Goal: Information Seeking & Learning: Learn about a topic

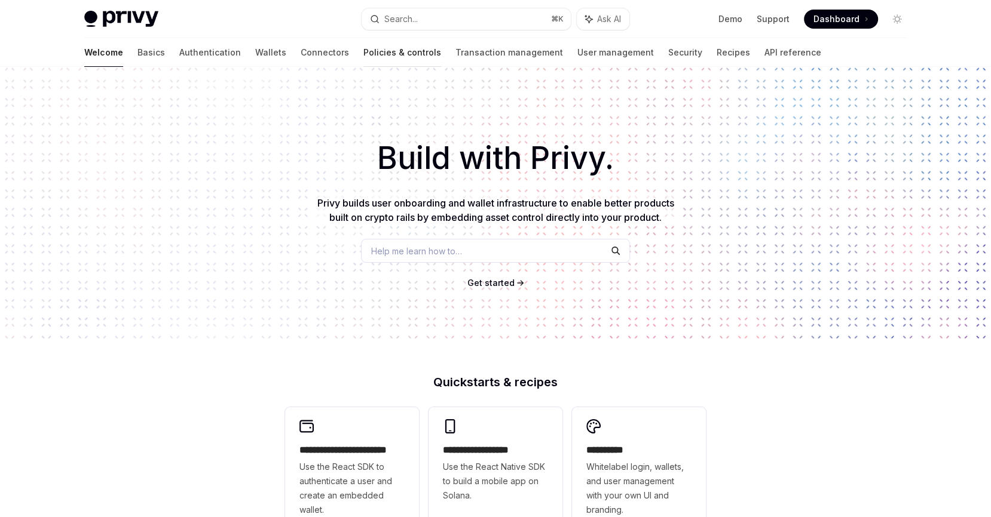
click at [363, 54] on link "Policies & controls" at bounding box center [402, 52] width 78 height 29
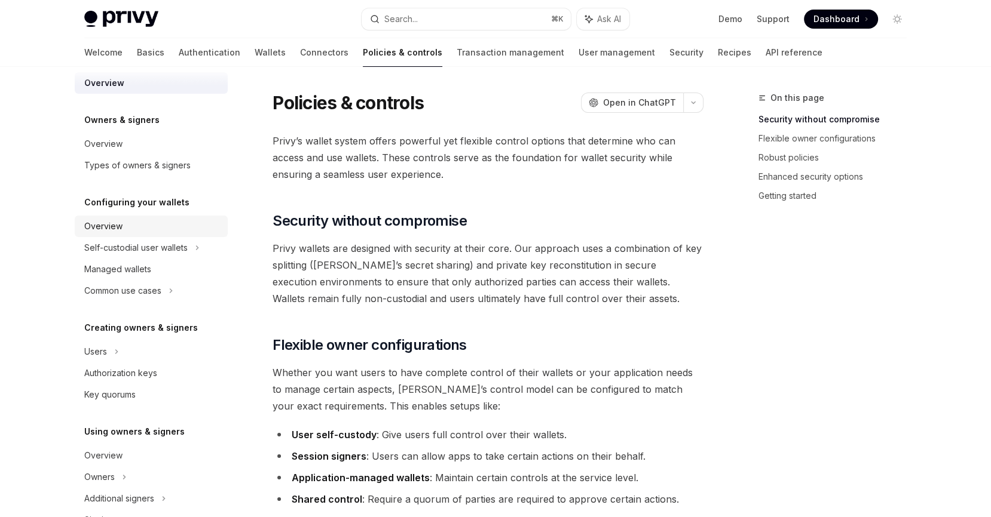
scroll to position [35, 0]
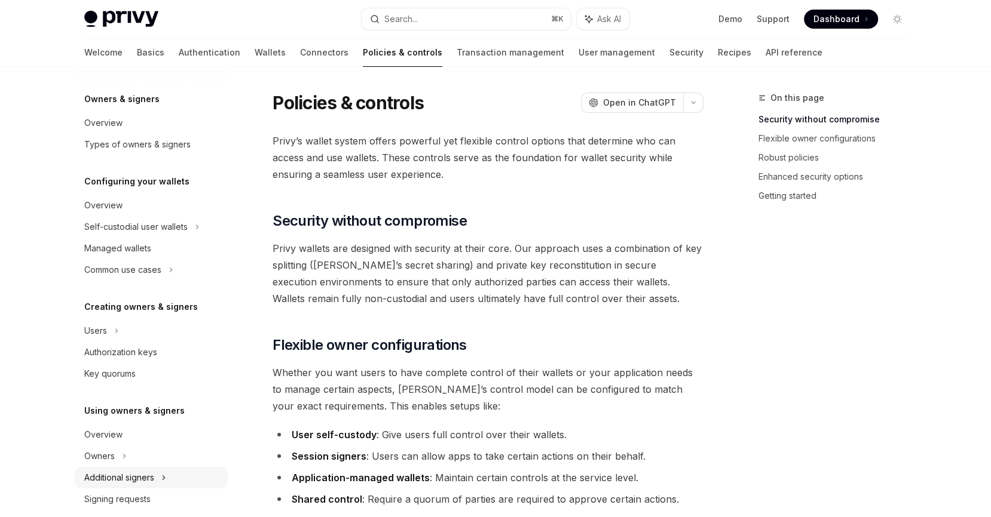
click at [149, 471] on div "Additional signers" at bounding box center [119, 478] width 70 height 14
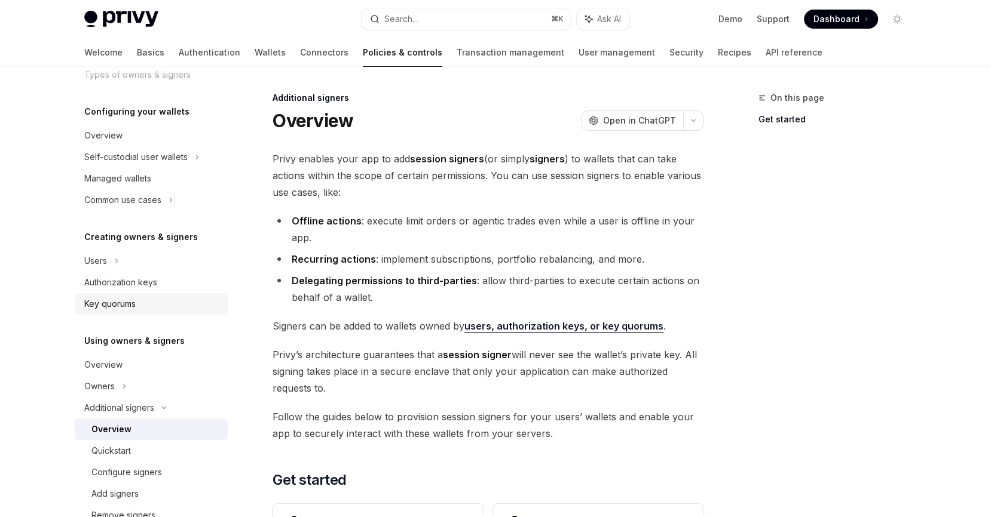
scroll to position [130, 0]
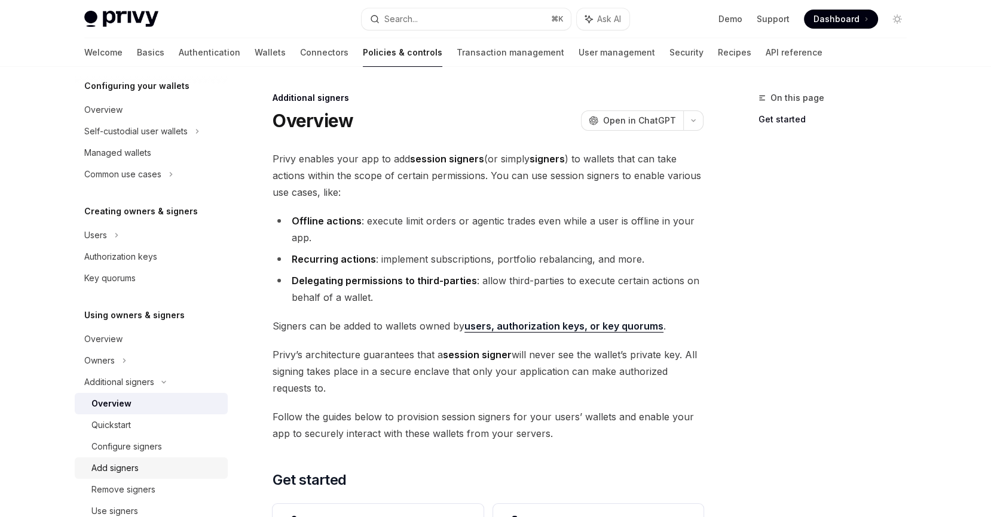
click at [134, 472] on div "Add signers" at bounding box center [114, 468] width 47 height 14
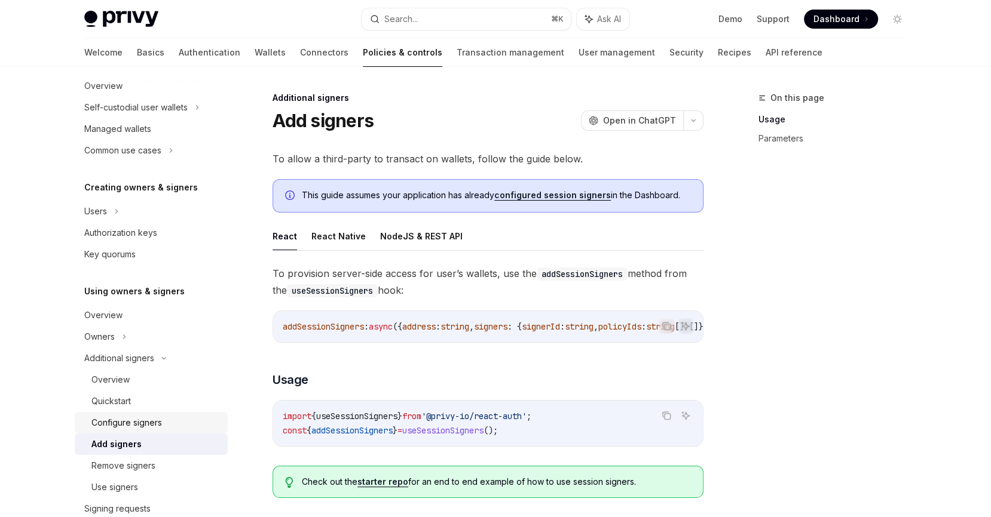
scroll to position [159, 0]
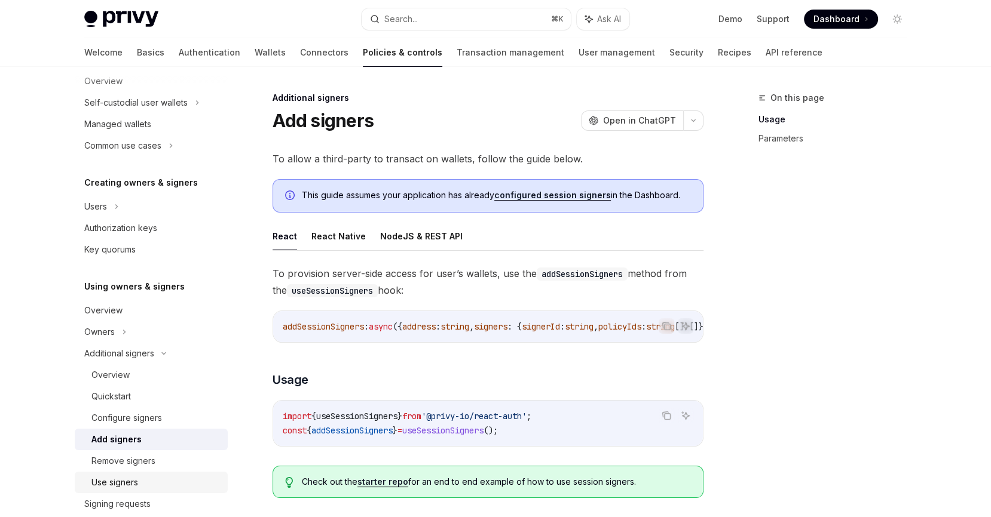
click at [118, 485] on div "Use signers" at bounding box center [114, 483] width 47 height 14
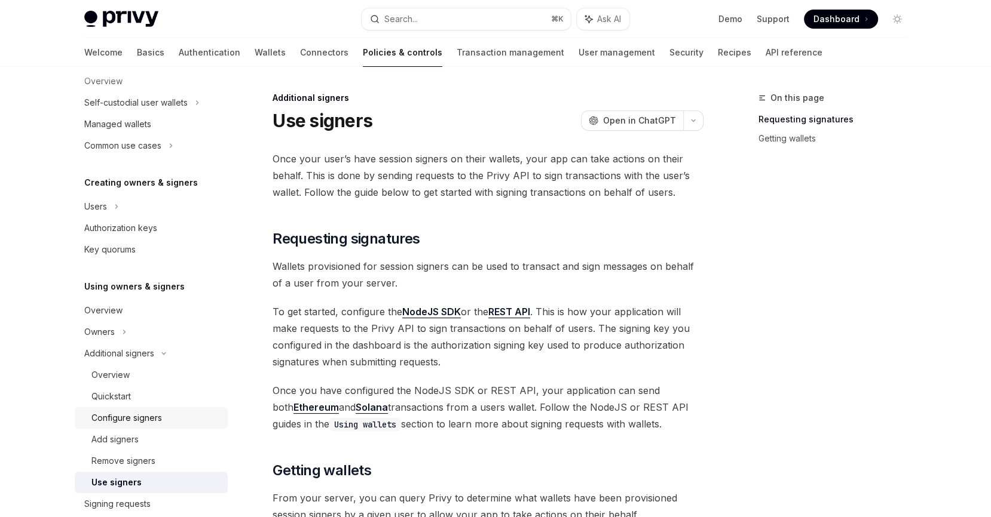
click at [136, 413] on div "Configure signers" at bounding box center [126, 418] width 70 height 14
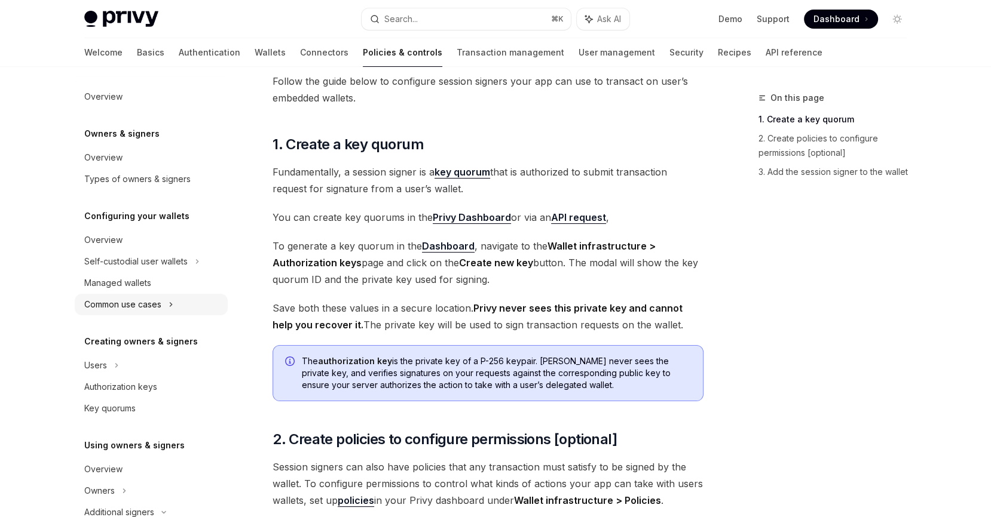
click at [129, 301] on div "Common use cases" at bounding box center [122, 305] width 77 height 14
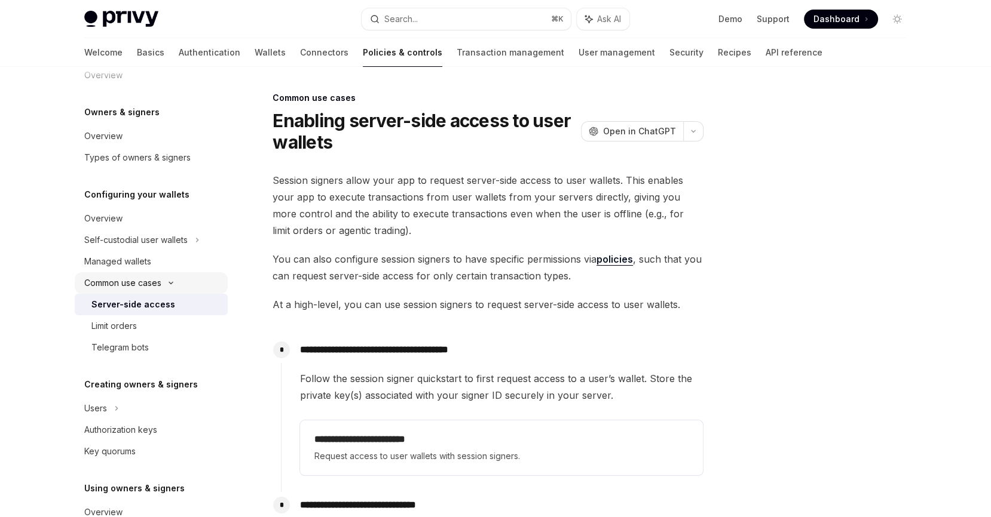
scroll to position [48, 0]
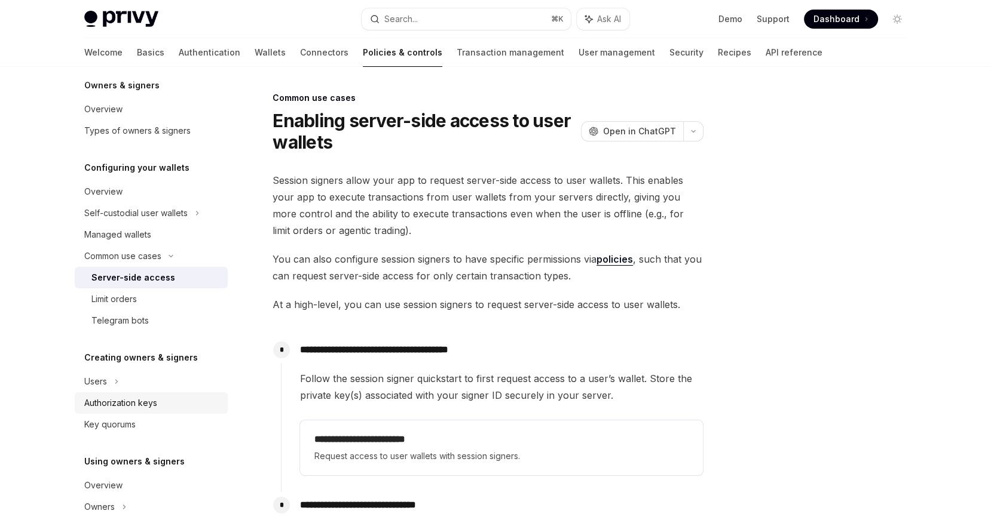
click at [152, 406] on div "Authorization keys" at bounding box center [120, 403] width 73 height 14
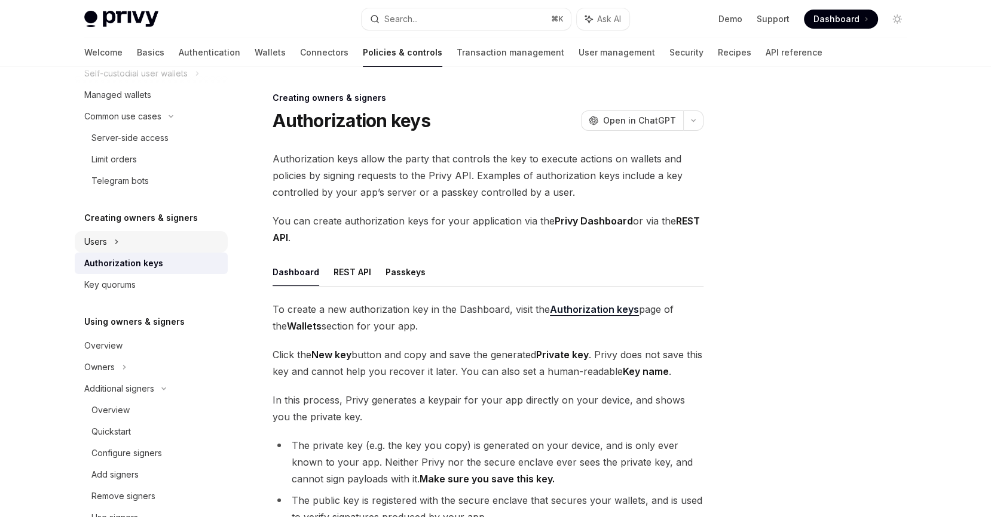
scroll to position [189, 0]
click at [128, 383] on div "Additional signers" at bounding box center [119, 388] width 70 height 14
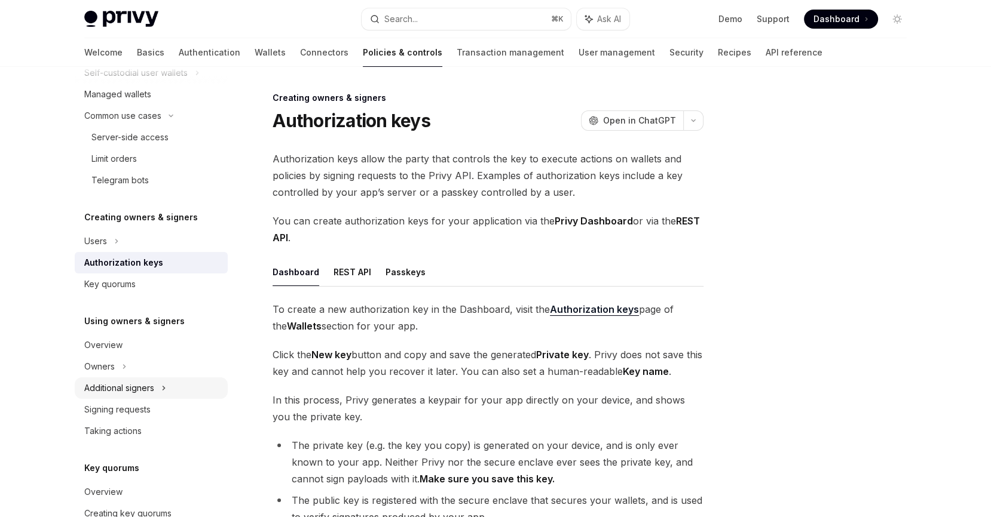
click at [122, 398] on div "Additional signers" at bounding box center [151, 389] width 153 height 22
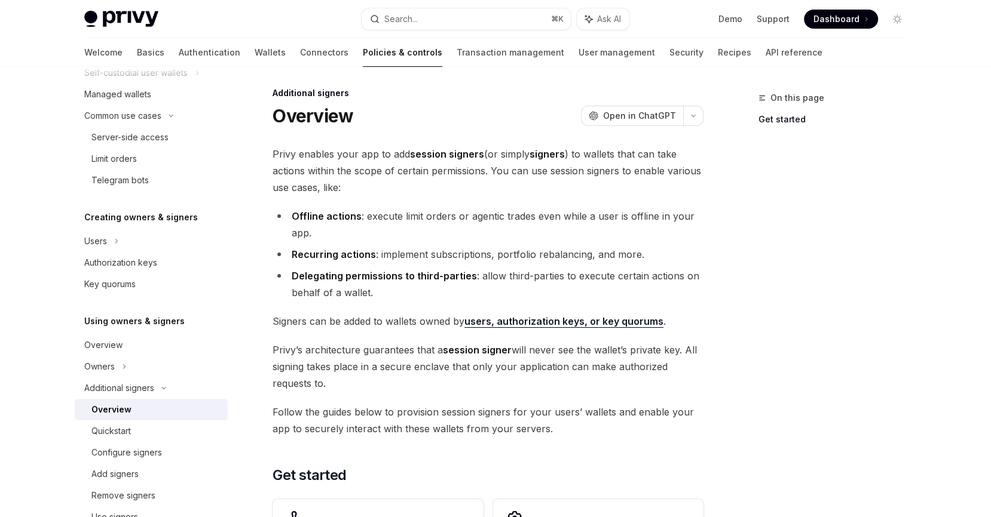
scroll to position [8, 0]
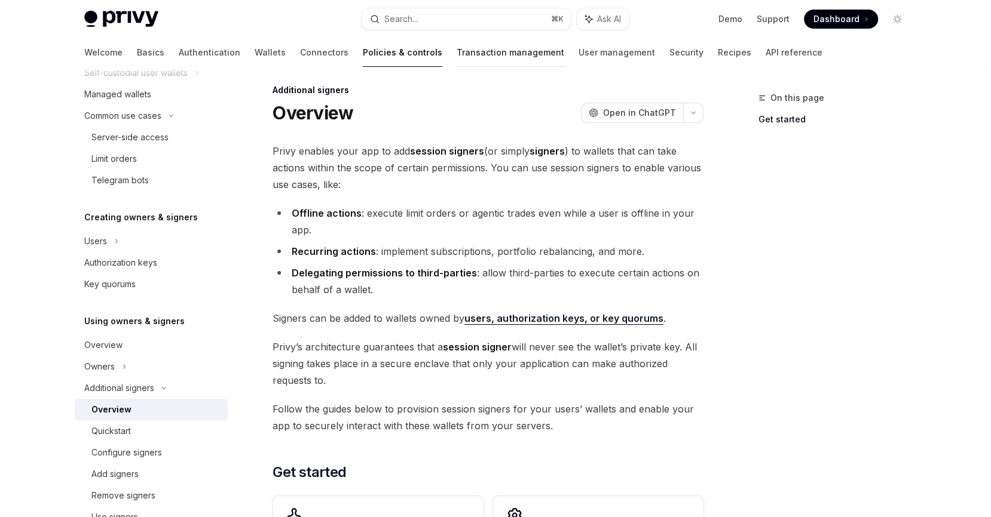
click at [456, 51] on link "Transaction management" at bounding box center [510, 52] width 108 height 29
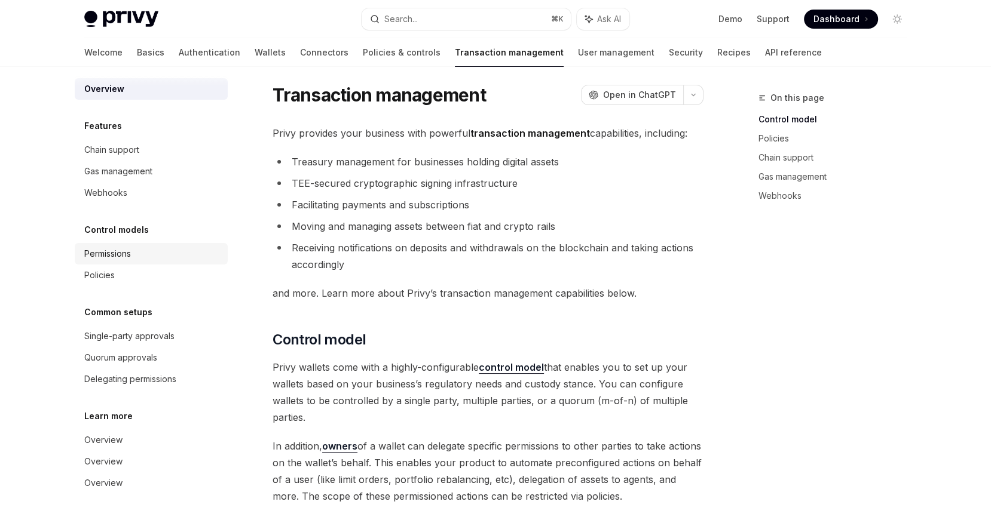
click at [112, 258] on div "Permissions" at bounding box center [107, 254] width 47 height 14
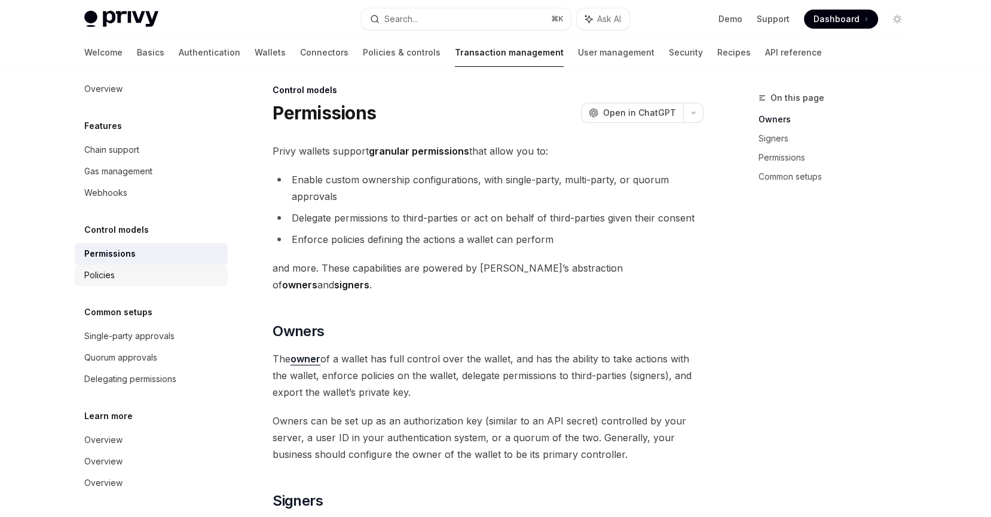
click at [116, 272] on div "Policies" at bounding box center [152, 275] width 136 height 14
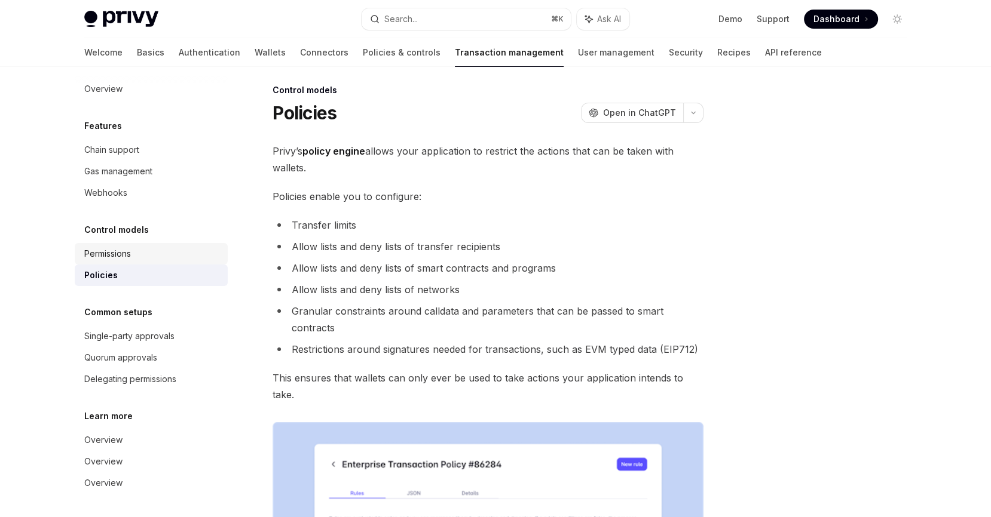
click at [114, 258] on div "Permissions" at bounding box center [107, 254] width 47 height 14
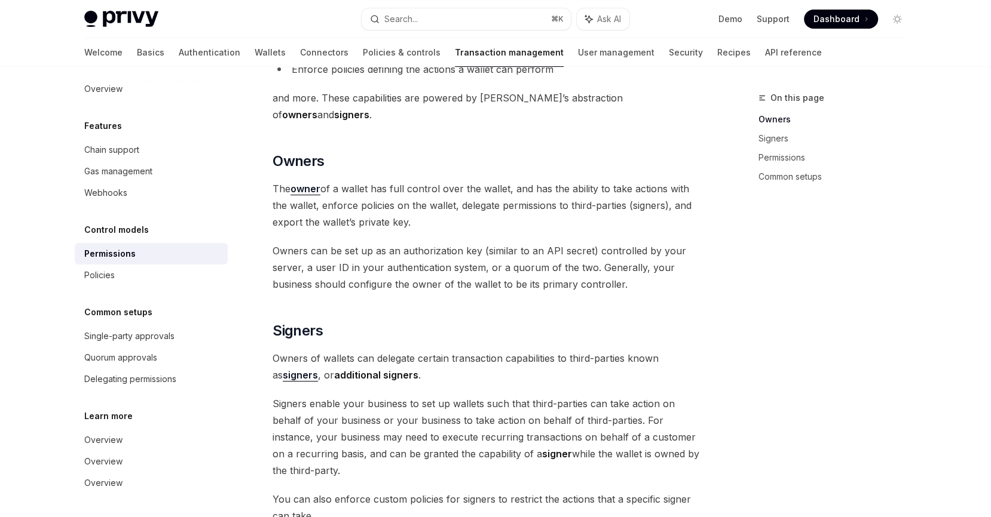
scroll to position [192, 0]
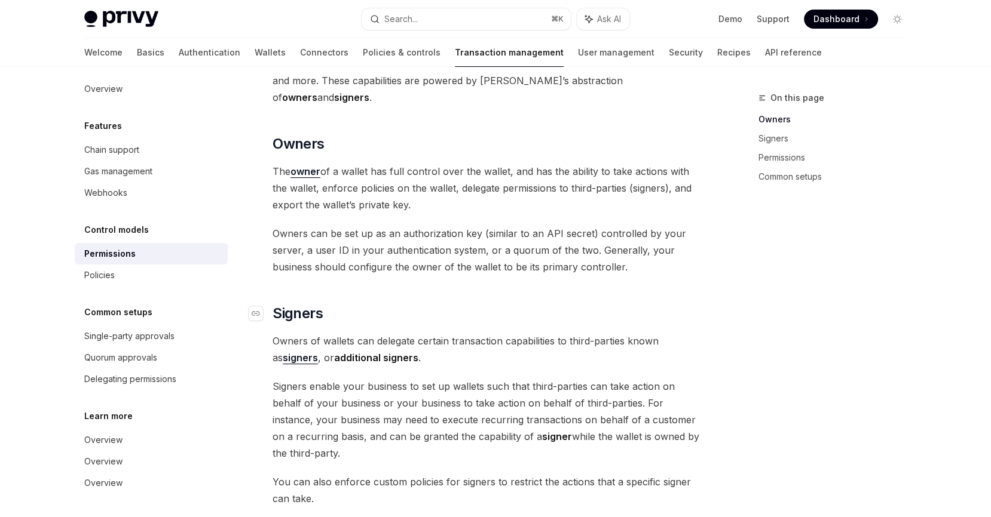
click at [289, 304] on span "Signers" at bounding box center [297, 313] width 50 height 19
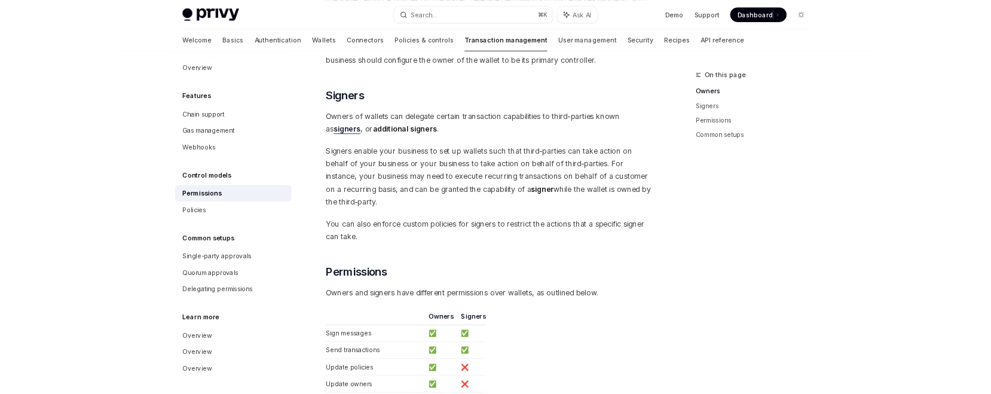
scroll to position [392, 0]
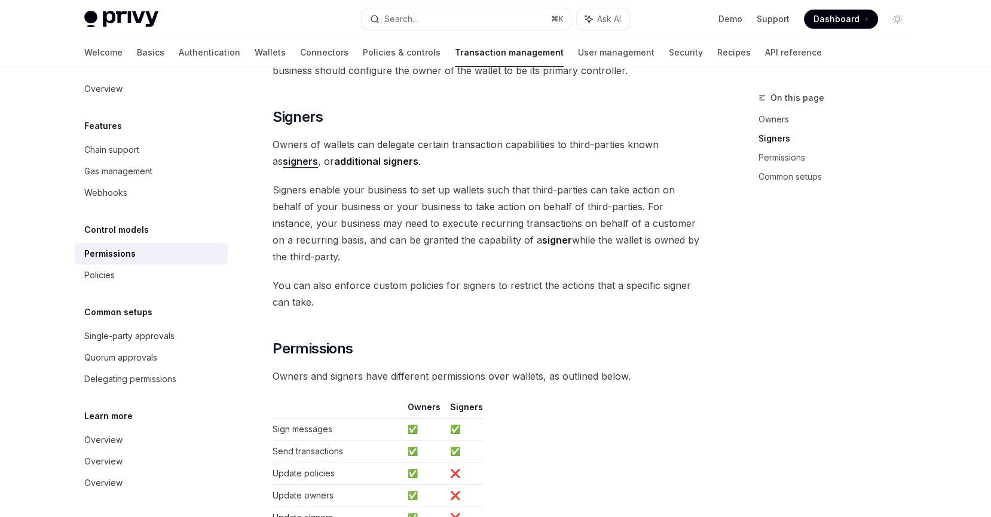
type textarea "*"
